Goal: Transaction & Acquisition: Purchase product/service

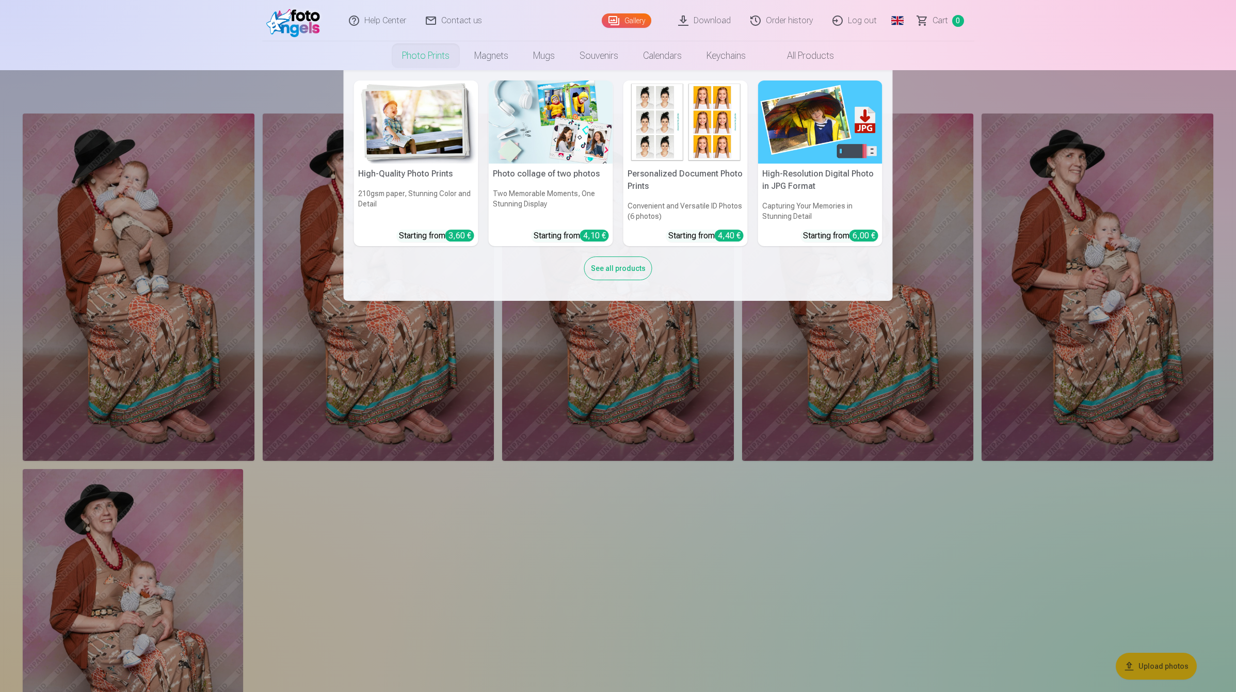
click at [429, 58] on link "Photo prints" at bounding box center [426, 55] width 72 height 29
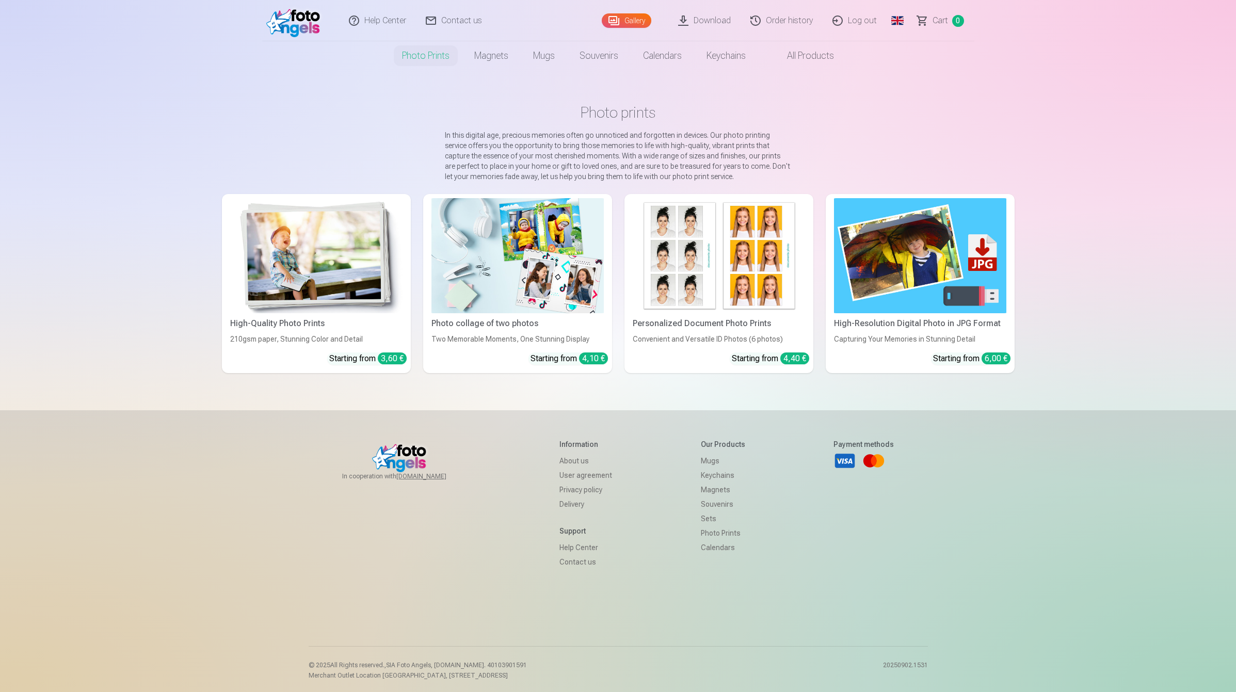
click at [320, 266] on img at bounding box center [316, 255] width 172 height 115
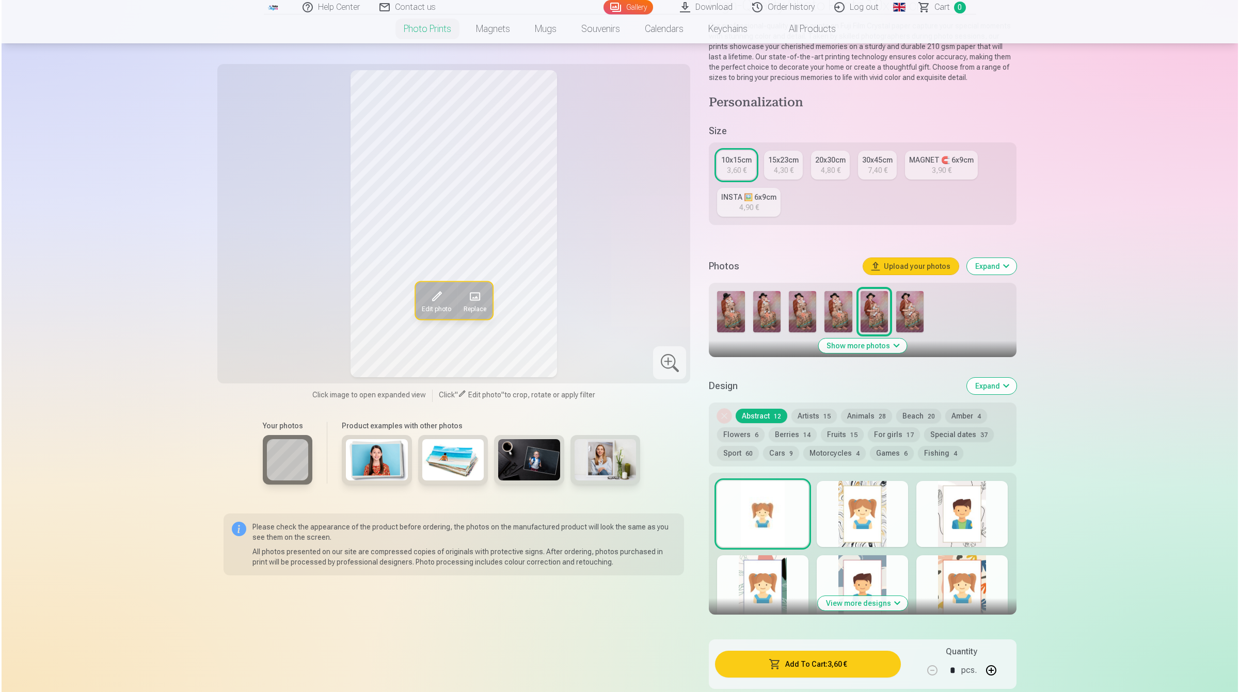
scroll to position [194, 0]
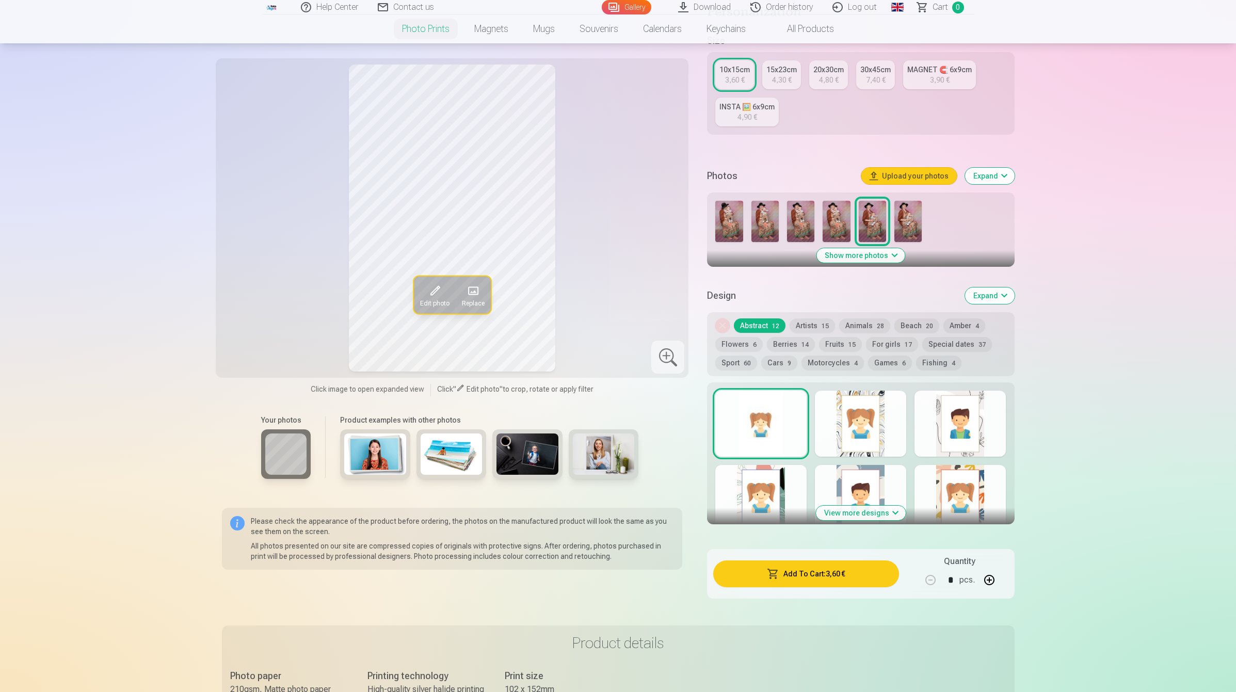
click at [804, 581] on button "Add To Cart : 3,60 €" at bounding box center [805, 574] width 185 height 27
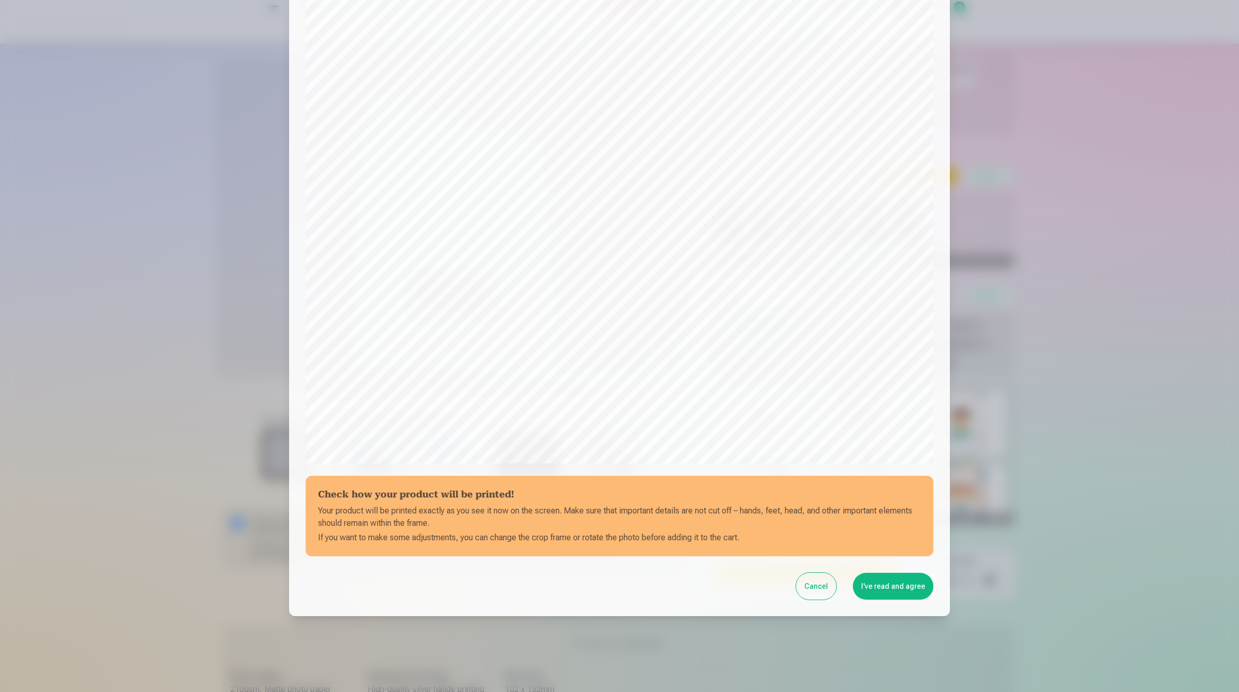
scroll to position [70, 0]
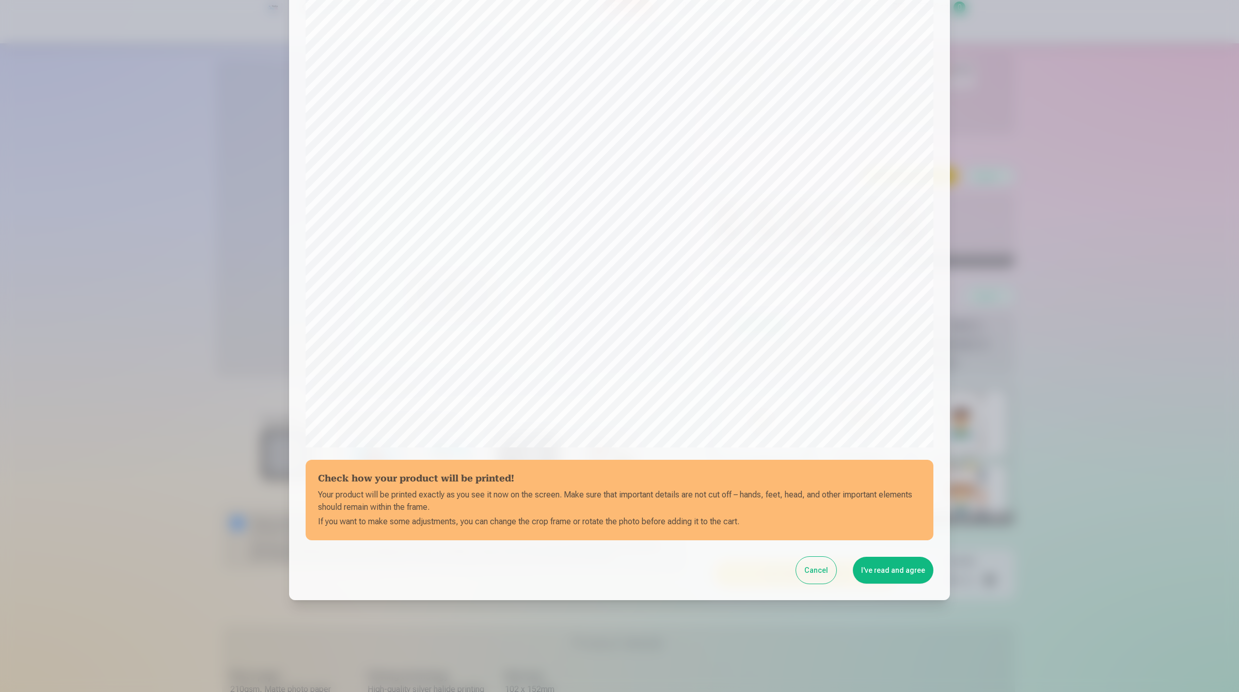
click at [886, 570] on button "I've read and agree" at bounding box center [893, 570] width 81 height 27
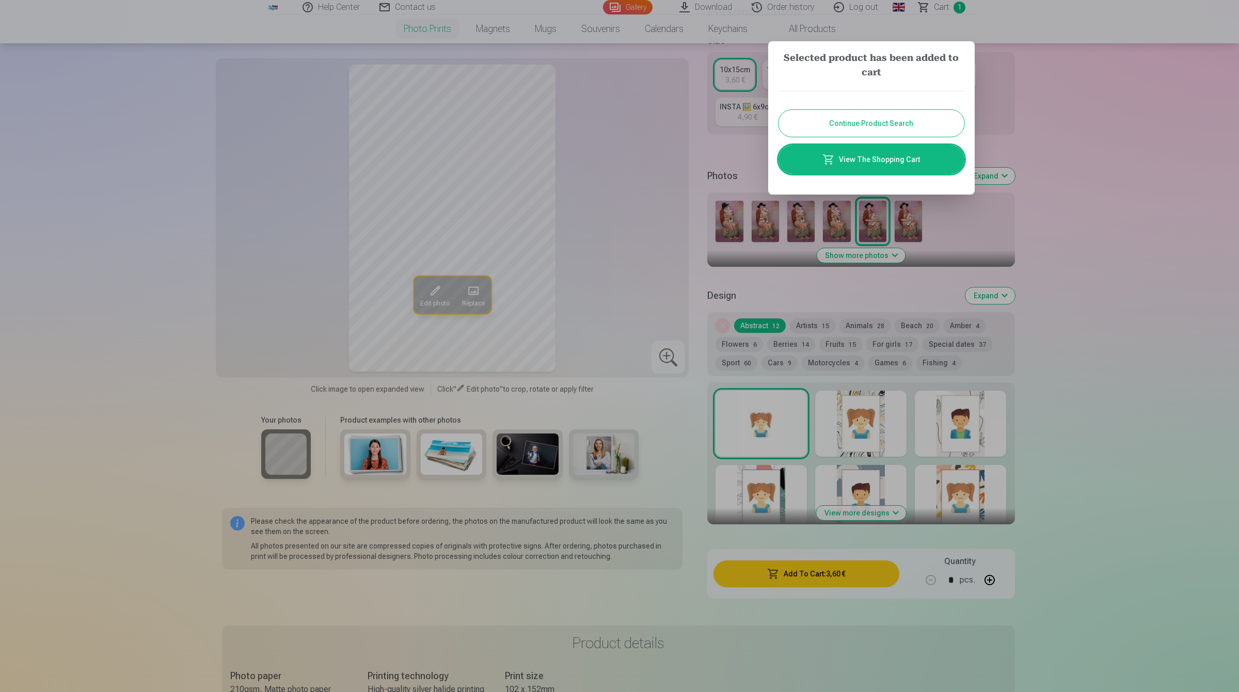
click at [899, 166] on link "View The Shopping Cart" at bounding box center [871, 159] width 186 height 29
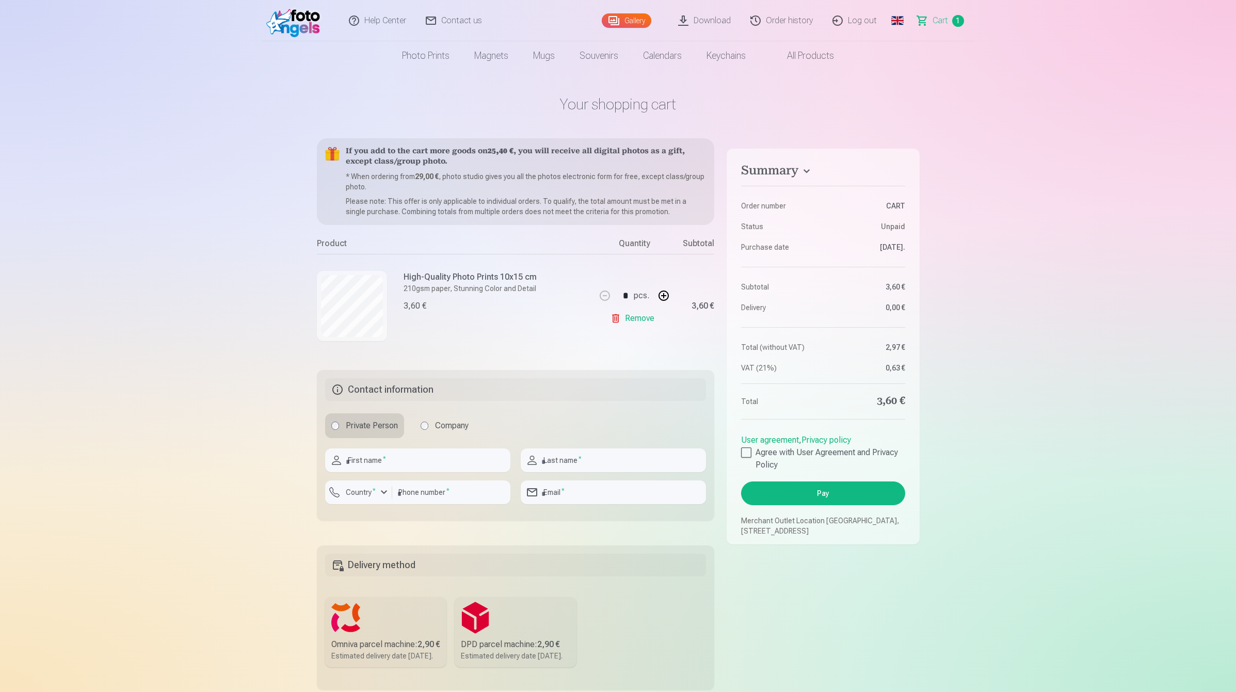
click at [893, 15] on link "Global" at bounding box center [897, 20] width 21 height 41
click at [840, 73] on link "Lithuanian (lt)" at bounding box center [843, 73] width 121 height 21
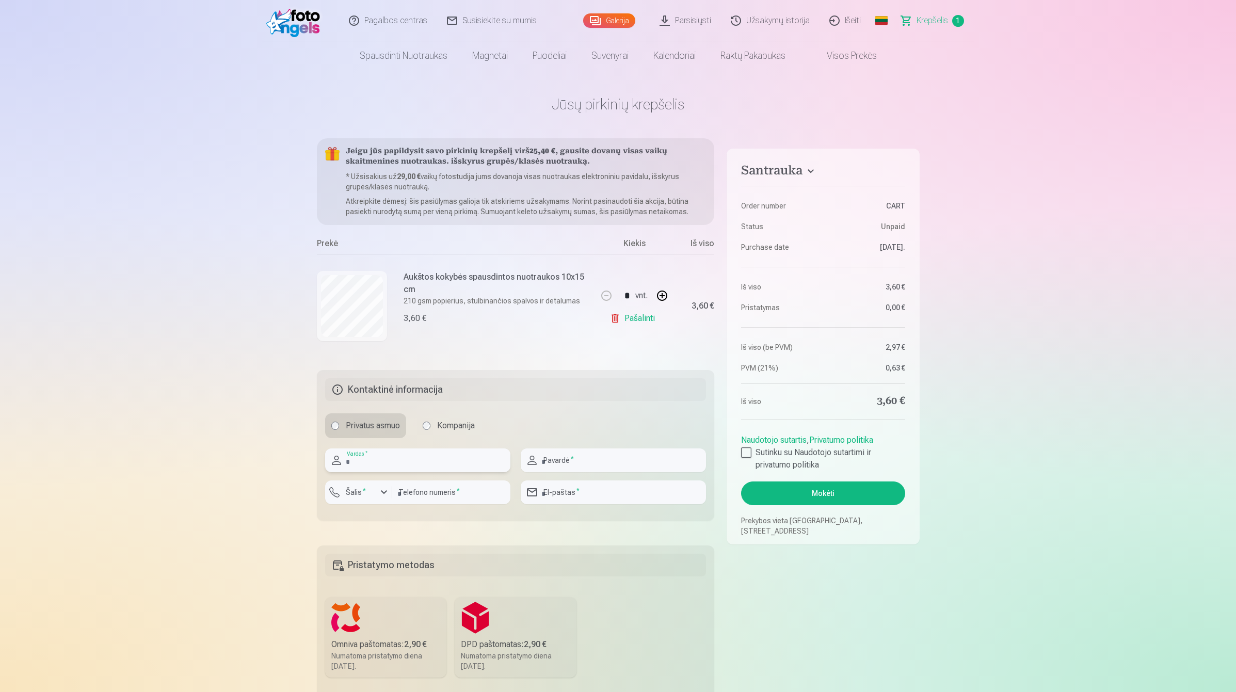
click at [409, 469] on input "text" at bounding box center [417, 461] width 185 height 24
type input "*******"
click at [582, 462] on input "text" at bounding box center [613, 461] width 185 height 24
type input "******"
click at [573, 496] on input "email" at bounding box center [613, 493] width 185 height 24
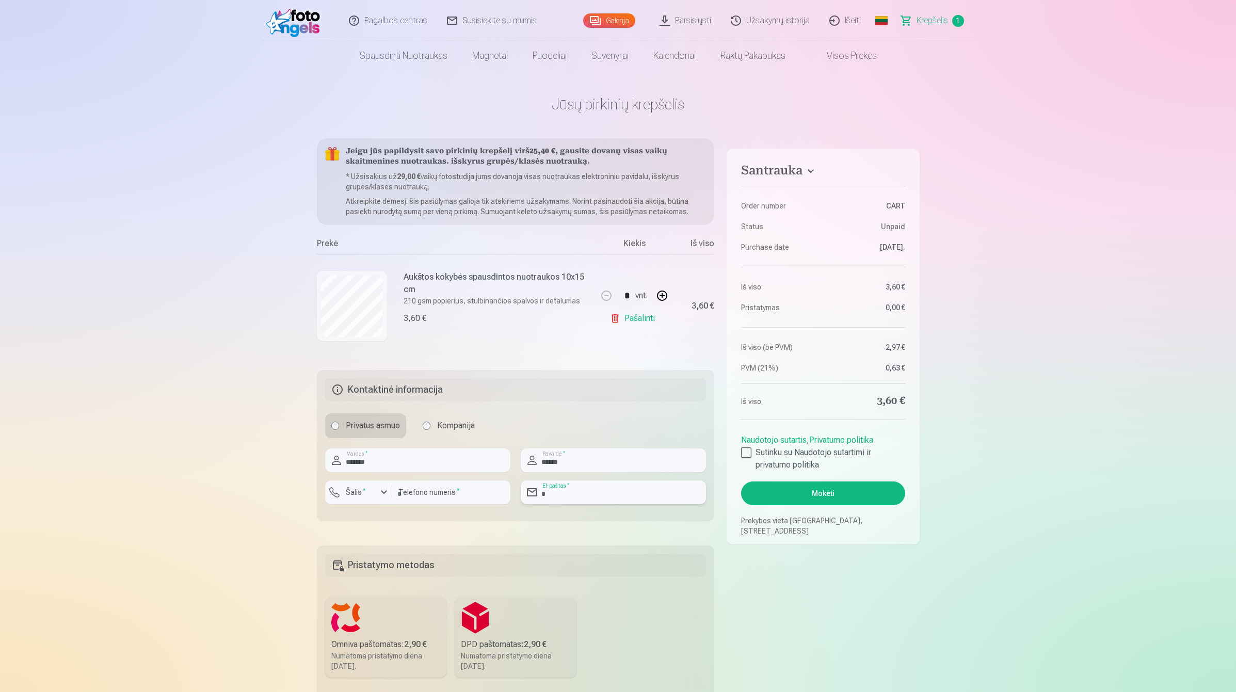
type input "**********"
click at [442, 494] on input "number" at bounding box center [451, 493] width 118 height 24
paste input "********"
type input "********"
click at [382, 495] on div "button" at bounding box center [384, 492] width 12 height 12
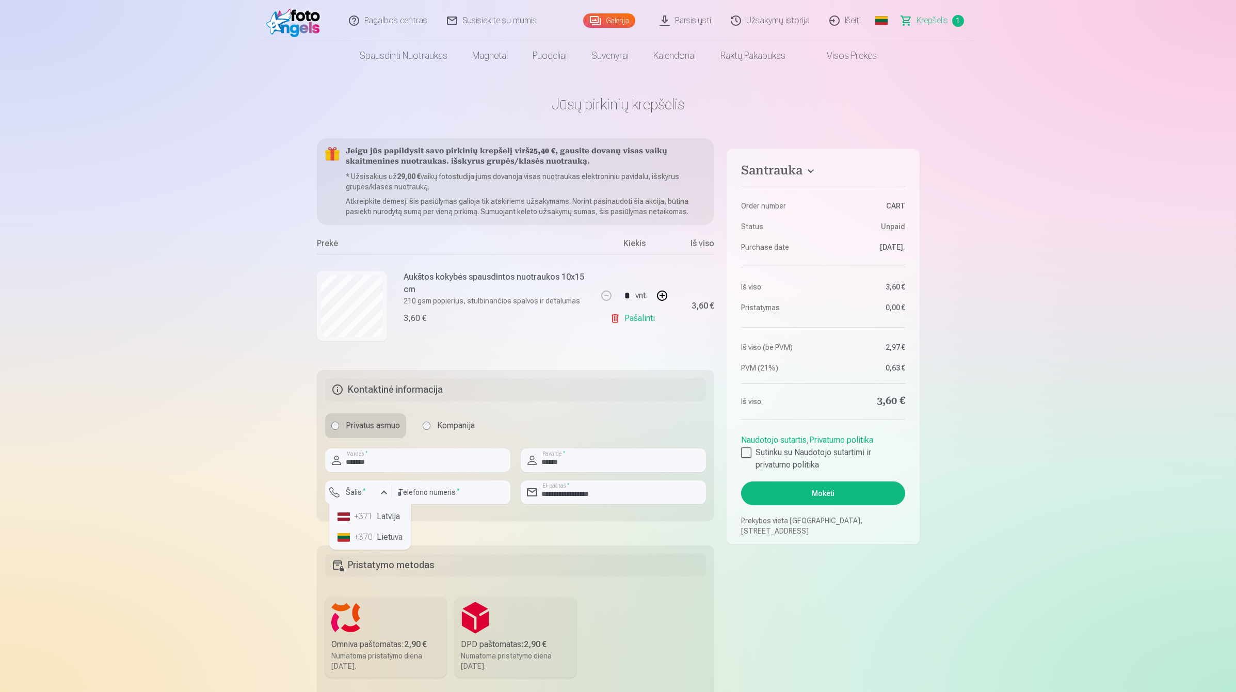
click at [386, 541] on li "+370 Lietuva" at bounding box center [369, 537] width 73 height 21
click at [747, 452] on div at bounding box center [746, 452] width 10 height 10
click at [809, 496] on button "Mokėti" at bounding box center [823, 494] width 164 height 24
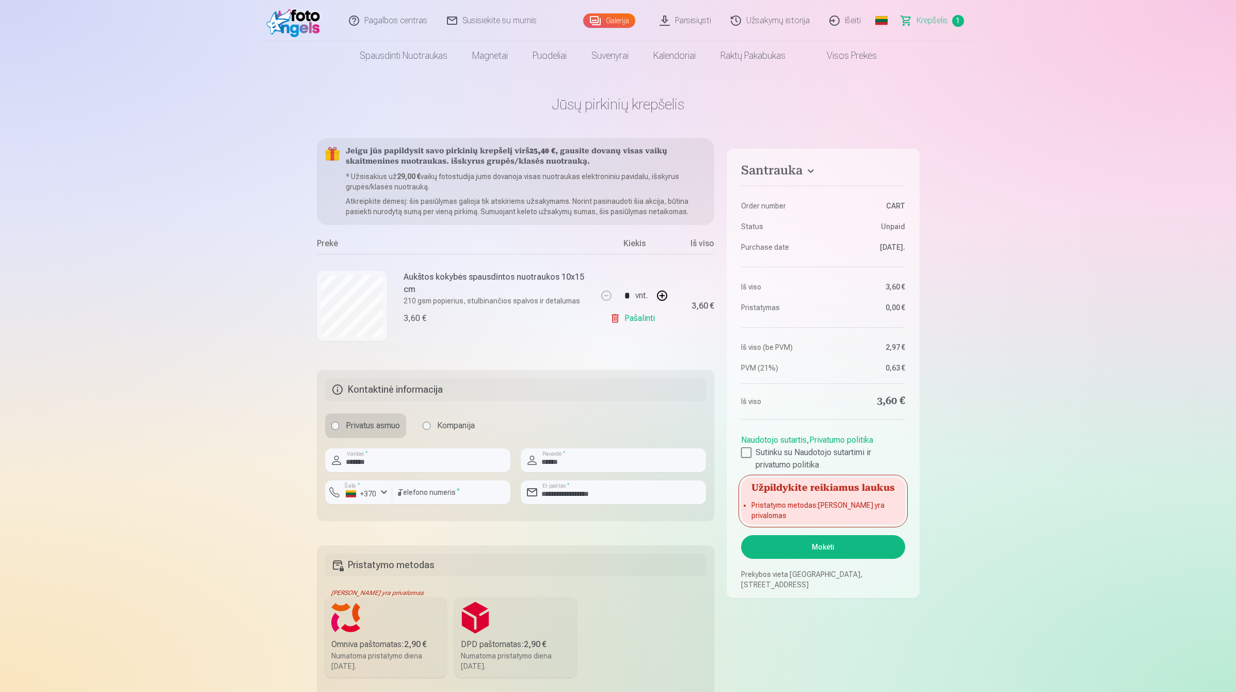
click at [883, 22] on link "Global" at bounding box center [881, 20] width 21 height 41
click at [832, 51] on link "Latvian (lv)" at bounding box center [827, 53] width 121 height 21
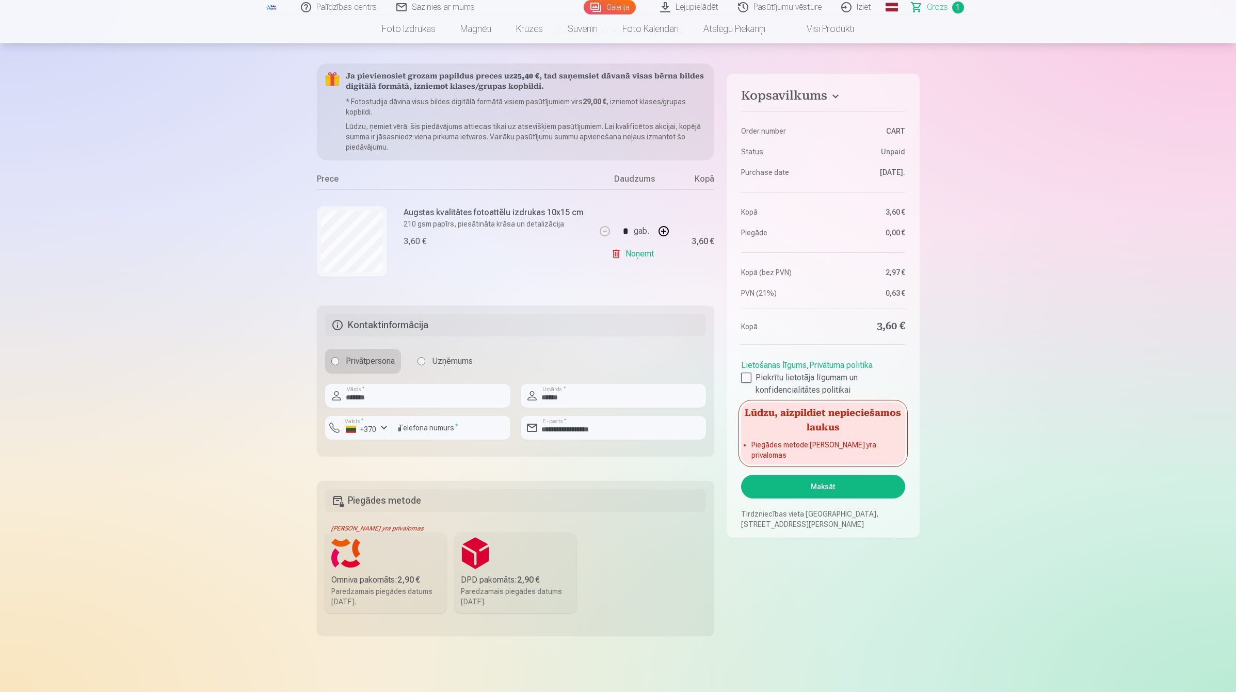
scroll to position [194, 0]
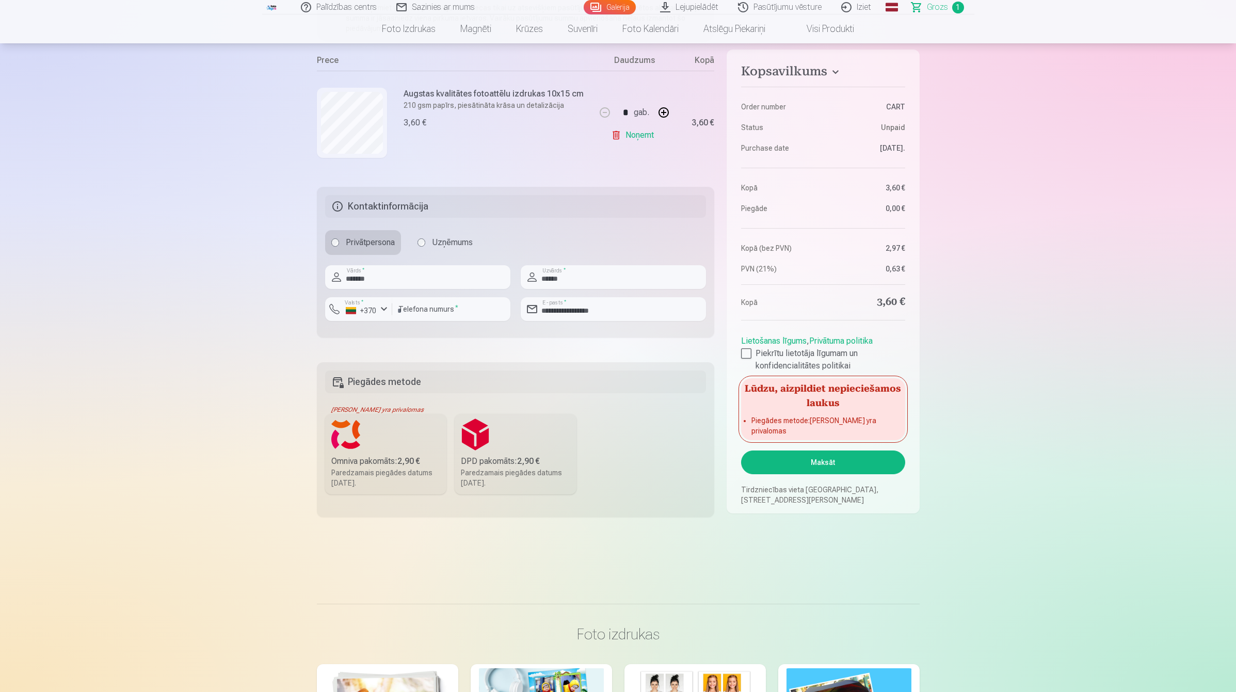
click at [383, 462] on div "Omniva pakomāts : 2,90 €" at bounding box center [385, 461] width 109 height 12
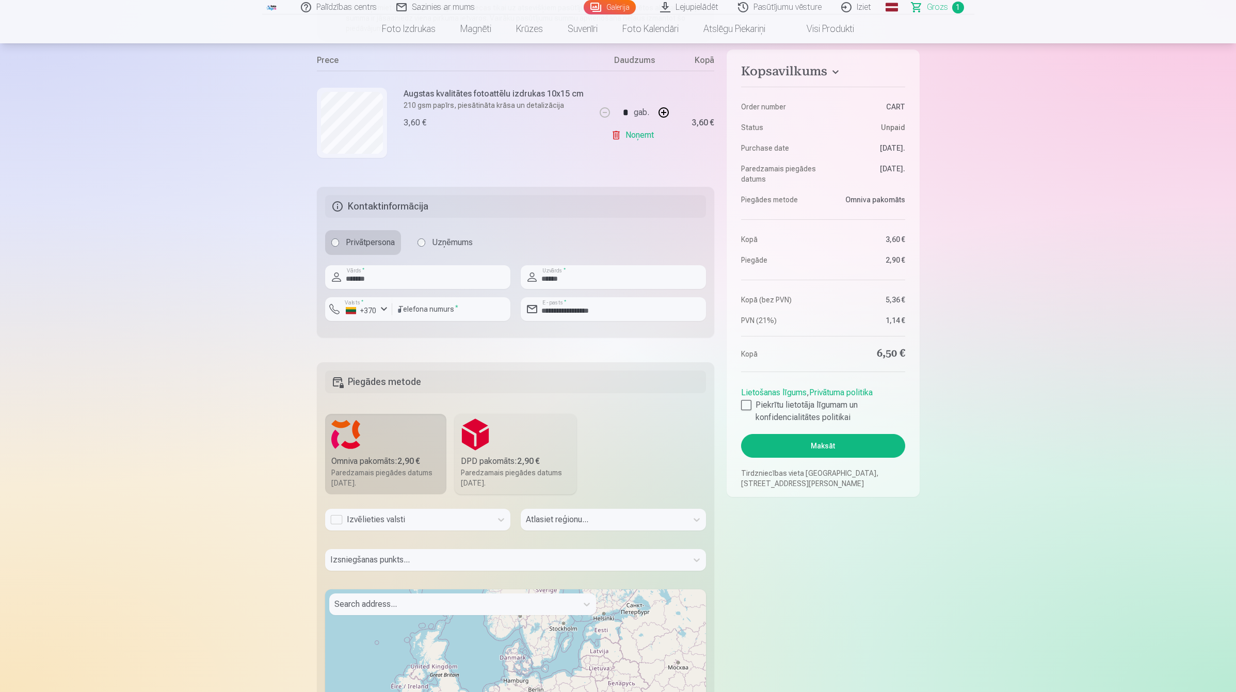
click at [432, 519] on div "Izvēlieties valsti" at bounding box center [408, 520] width 156 height 12
click at [393, 566] on div "Lietuva" at bounding box center [418, 568] width 184 height 21
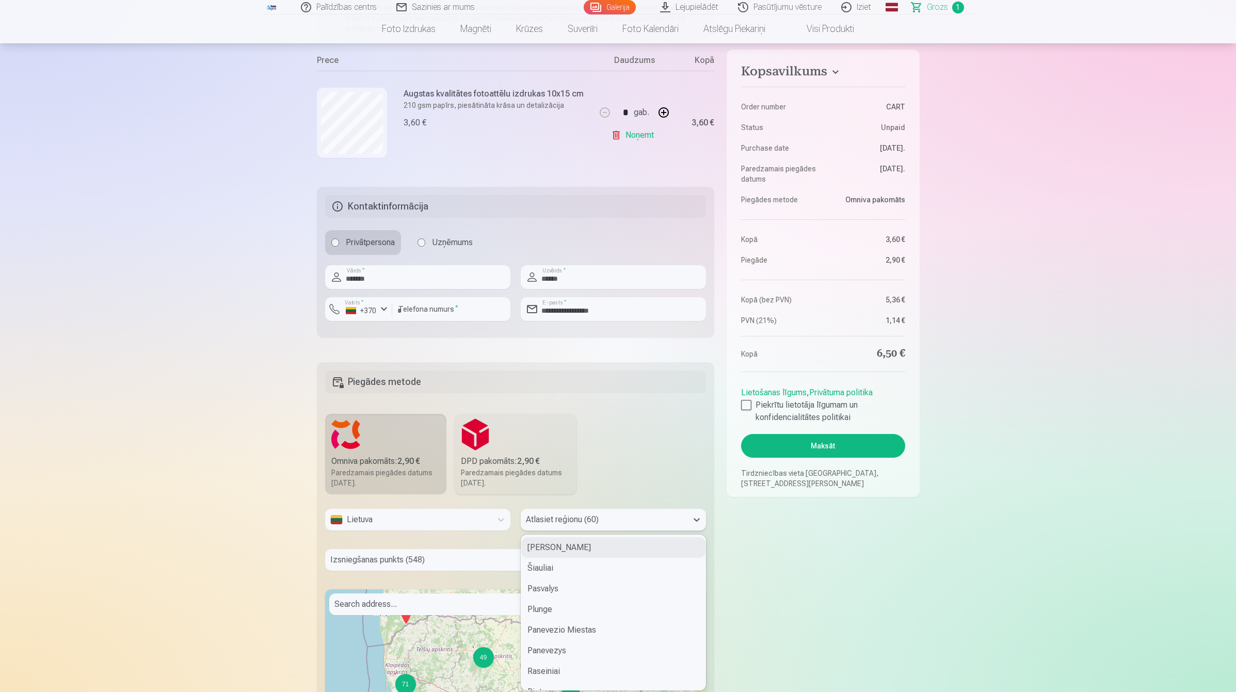
click at [569, 522] on div at bounding box center [604, 520] width 156 height 14
click at [566, 565] on div "Šiauliai" at bounding box center [613, 568] width 184 height 21
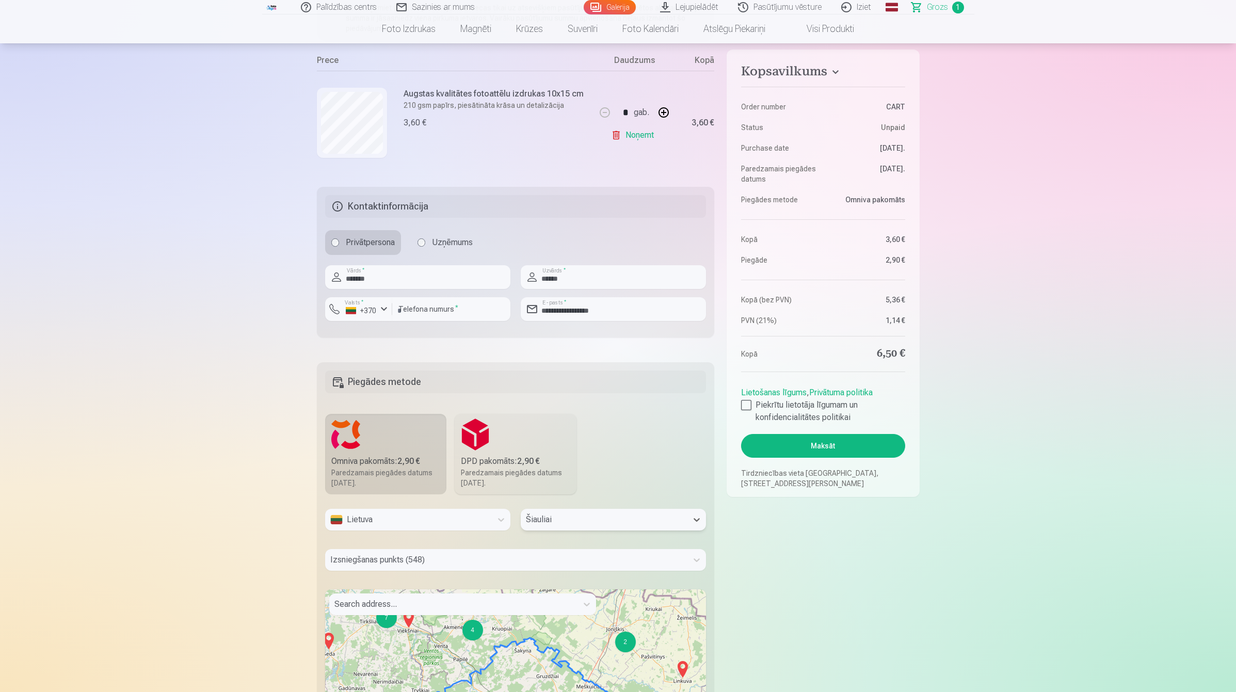
scroll to position [236, 0]
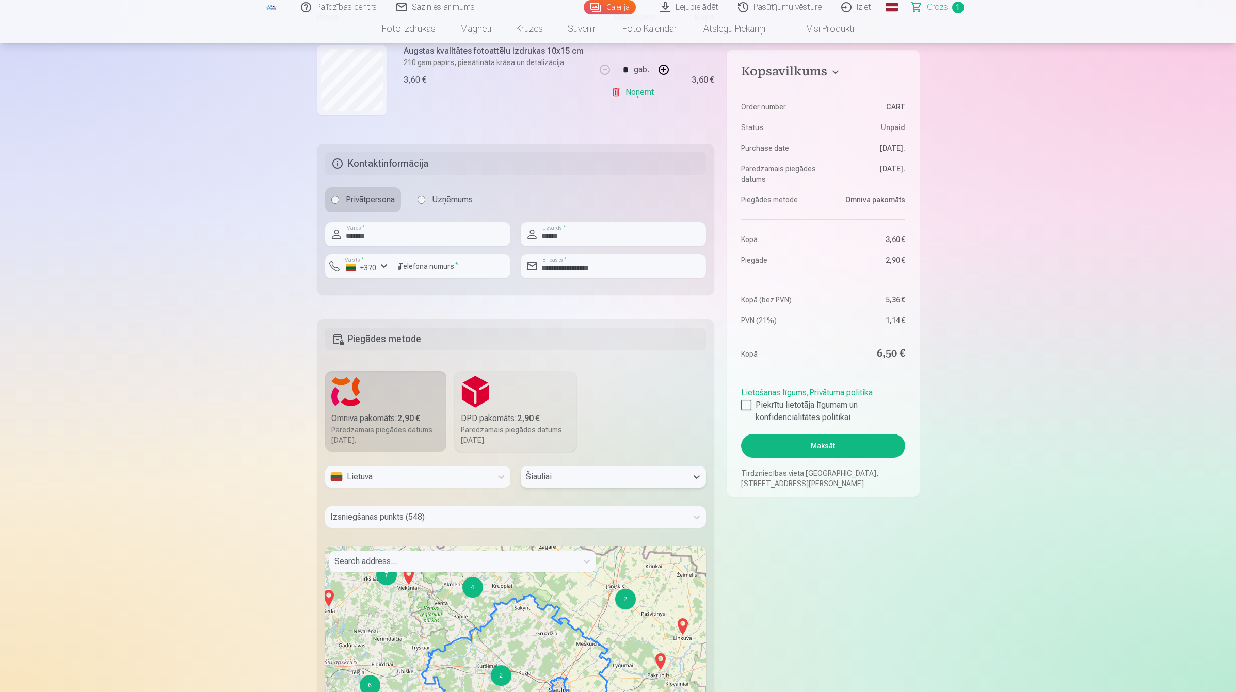
click at [494, 528] on div "Izsniegšanas punkts (548)" at bounding box center [515, 517] width 381 height 22
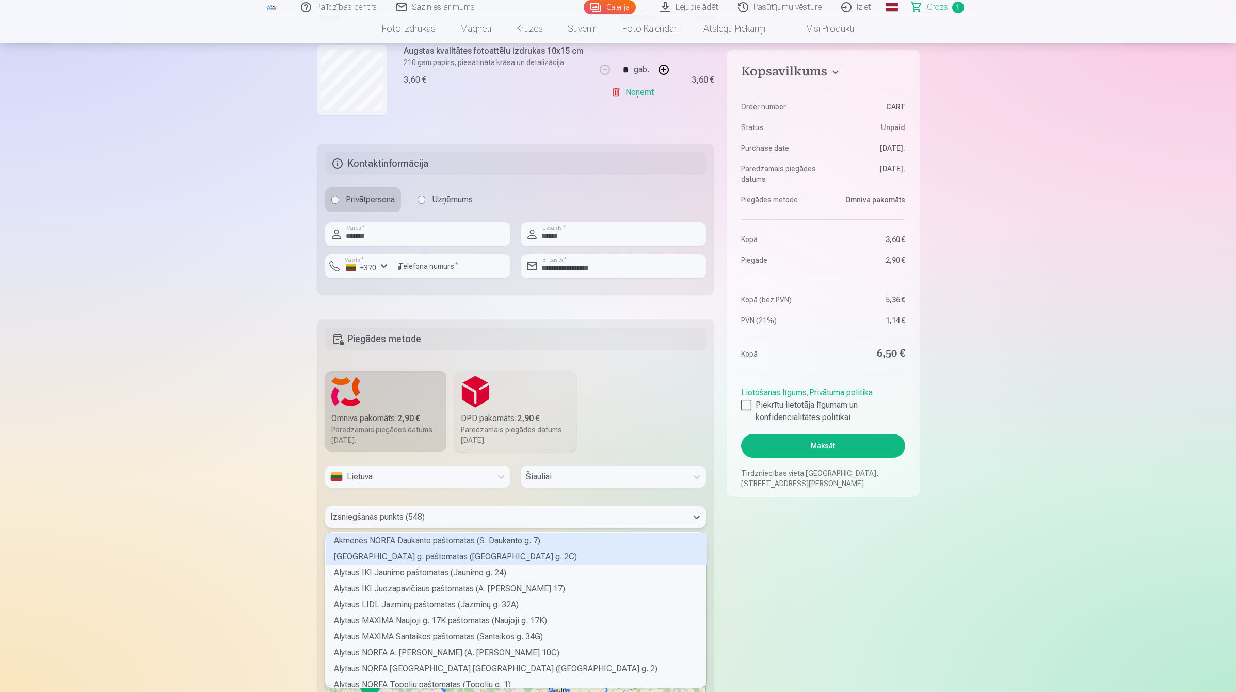
scroll to position [152, 377]
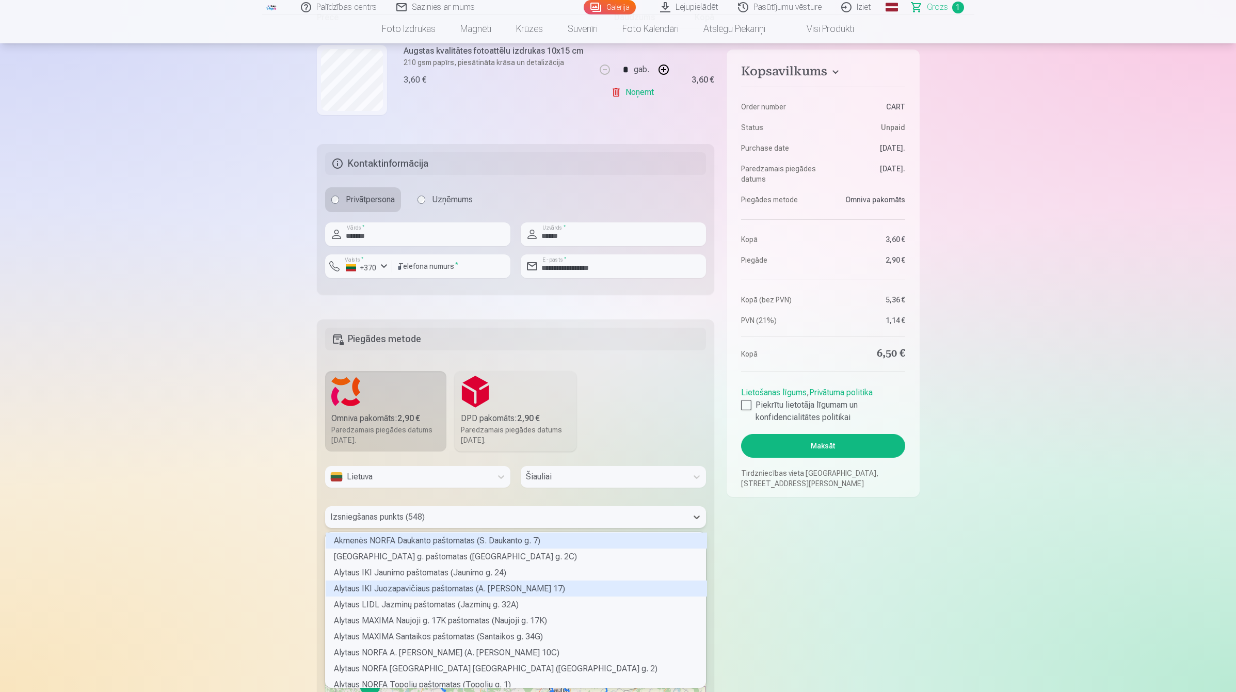
click at [457, 581] on div "Alytaus IKI Juozapavičiaus paštomatas (A. [PERSON_NAME] 17)" at bounding box center [516, 589] width 381 height 16
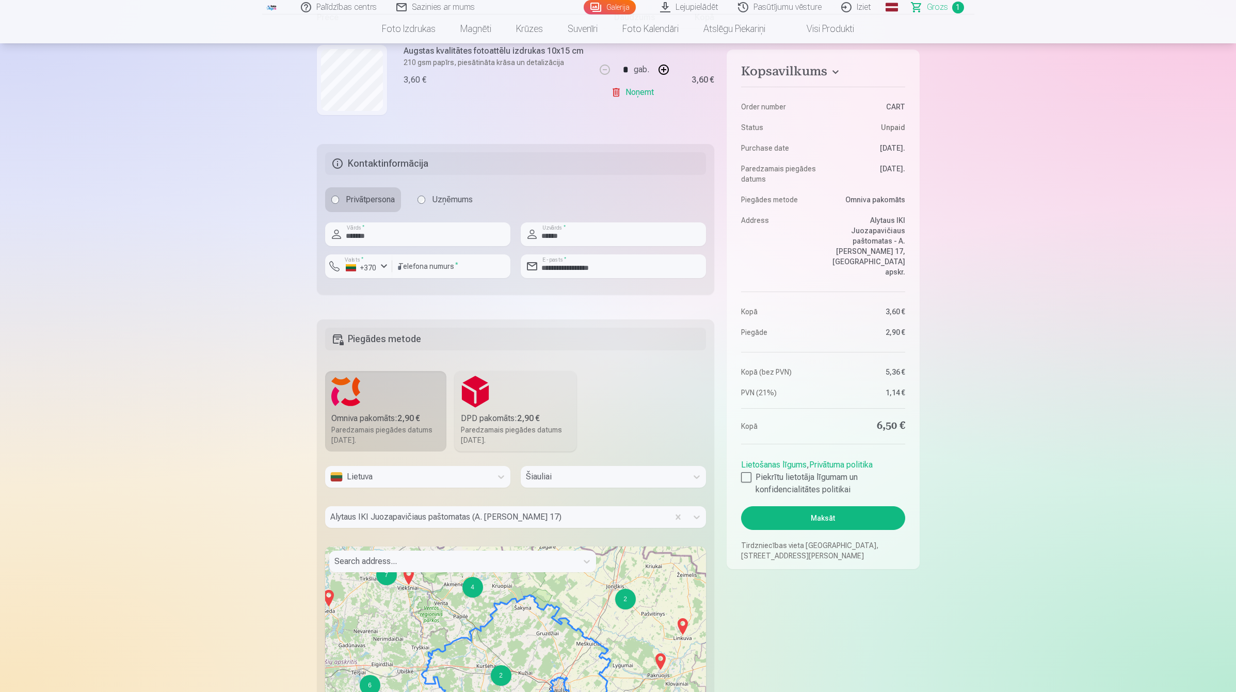
click at [892, 5] on link "Global" at bounding box center [892, 7] width 21 height 14
click at [838, 52] on link "Lithuanian (lt)" at bounding box center [837, 49] width 121 height 21
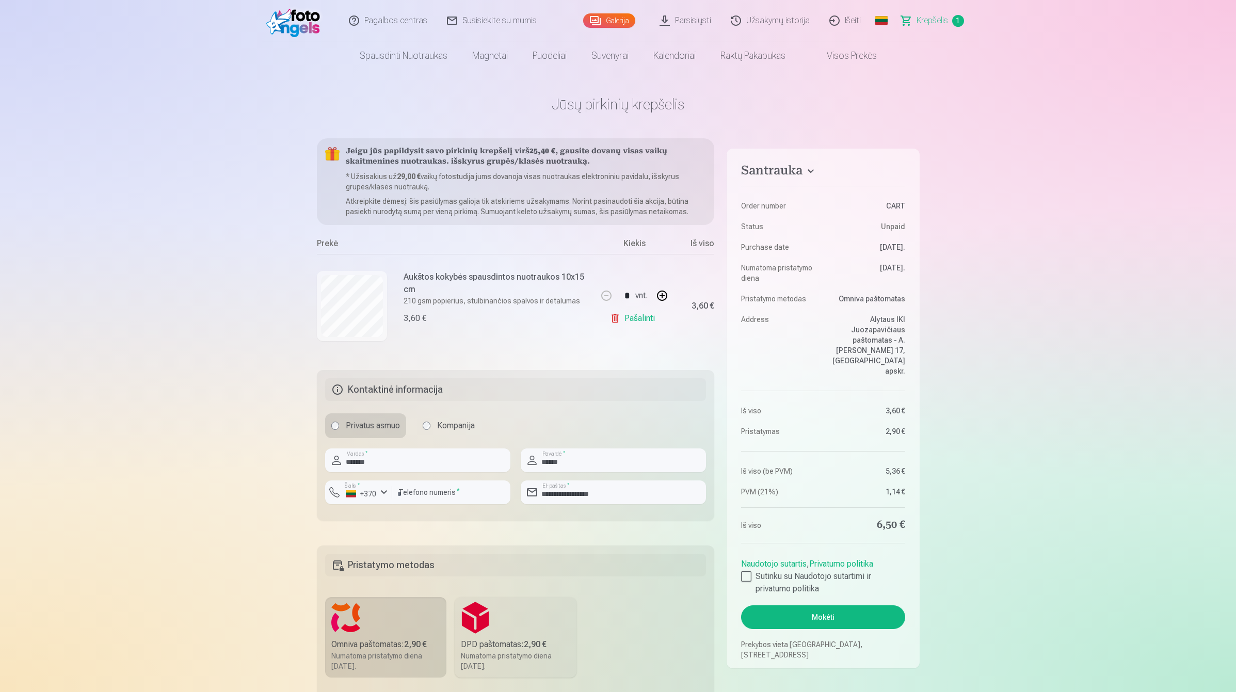
click at [812, 613] on button "Mokėti" at bounding box center [823, 617] width 164 height 24
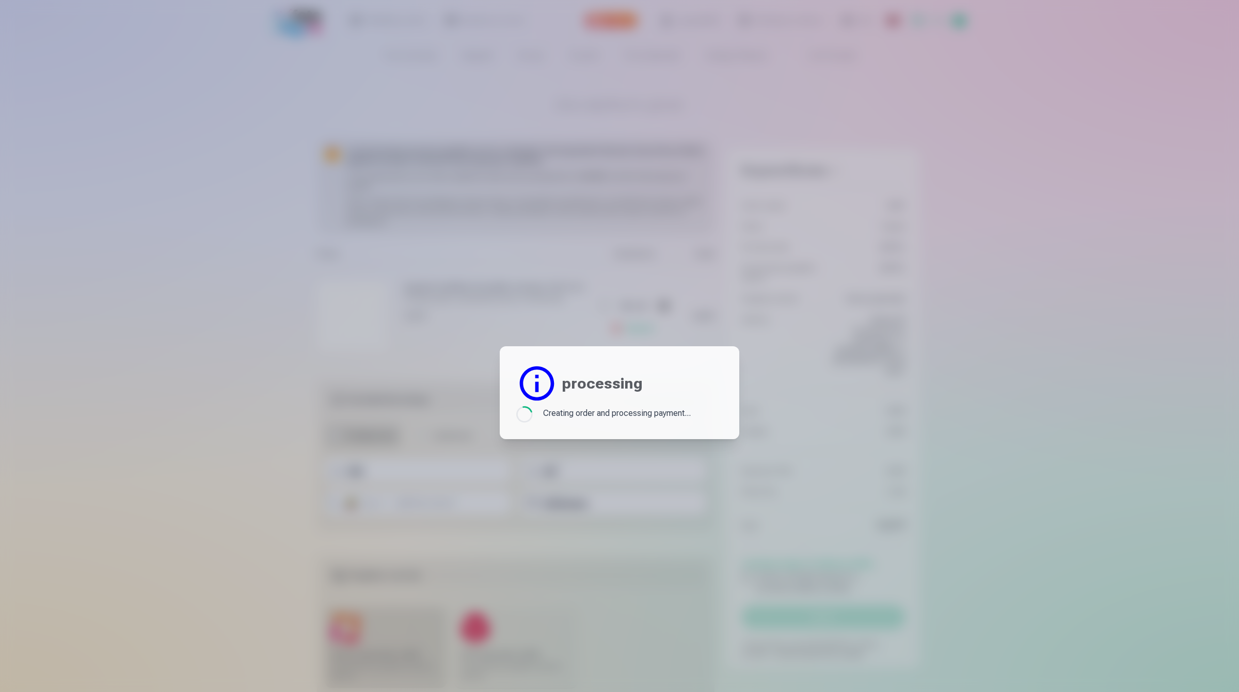
click at [853, 141] on div at bounding box center [619, 346] width 1239 height 692
click at [897, 244] on div at bounding box center [619, 346] width 1239 height 692
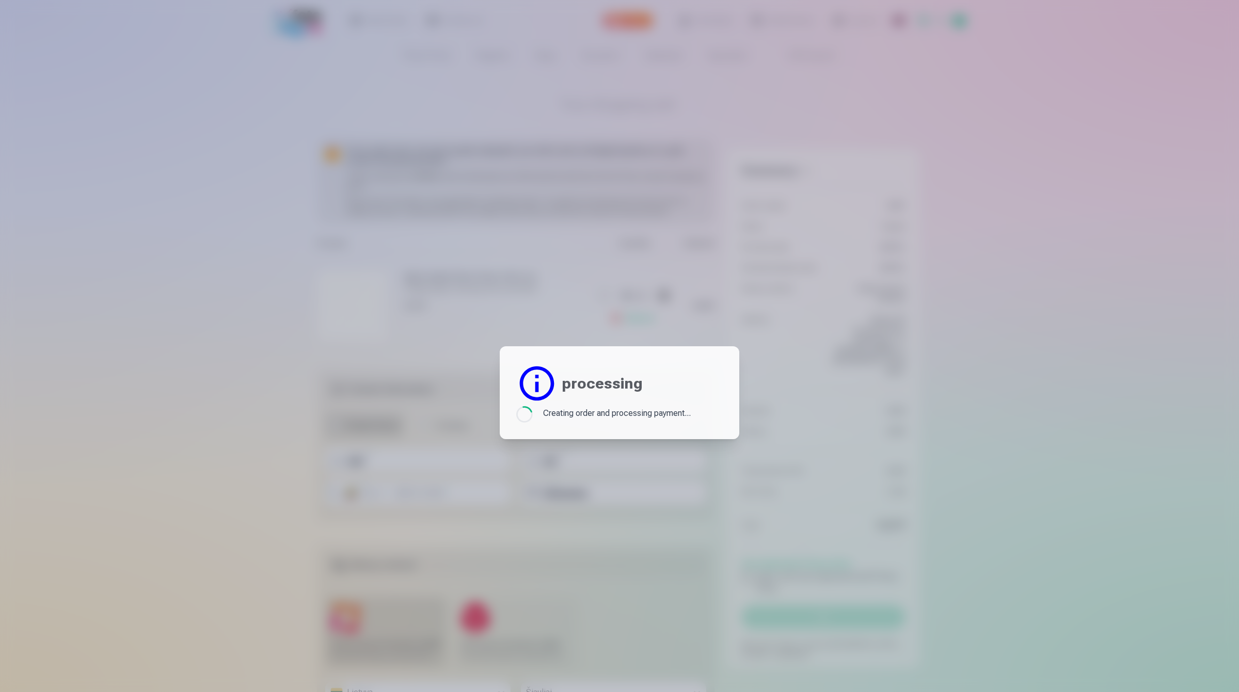
click at [739, 297] on div at bounding box center [619, 346] width 1239 height 692
